Goal: Information Seeking & Learning: Learn about a topic

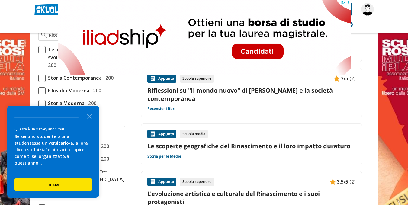
click at [273, 142] on link "Le scoperte geografiche del Rinascimento e il loro impatto duraturo" at bounding box center [251, 146] width 208 height 8
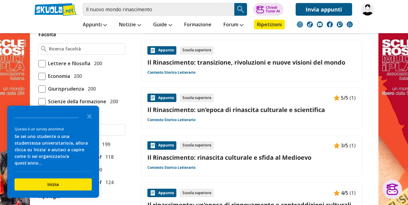
scroll to position [362, 0]
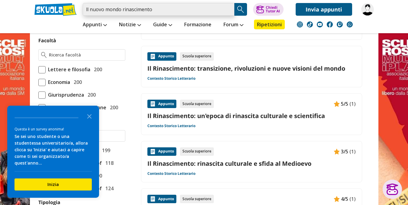
click at [164, 9] on input "ll nuovo mondo rinascimento" at bounding box center [159, 9] width 152 height 13
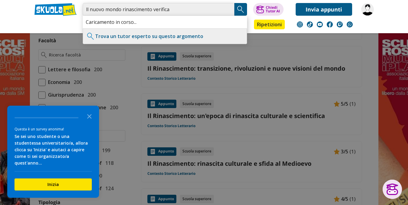
type input "ll nuovo mondo rinascimento verifica"
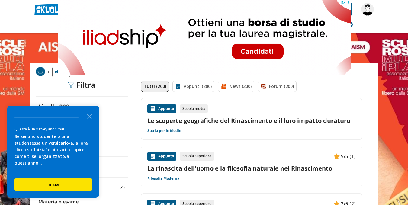
click at [244, 120] on link "Le scoperte geografiche del Rinascimento e il loro impatto duraturo" at bounding box center [251, 120] width 208 height 8
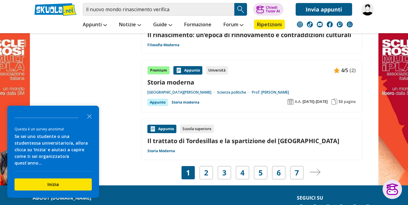
scroll to position [966, 0]
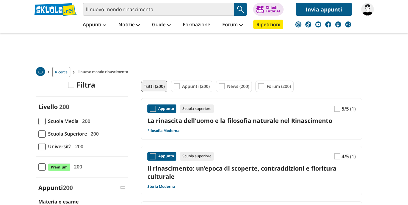
scroll to position [362, 0]
